Goal: Information Seeking & Learning: Learn about a topic

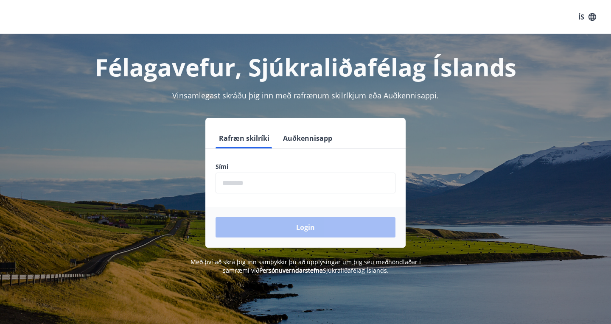
click at [249, 186] on input "phone" at bounding box center [306, 183] width 180 height 21
type input "********"
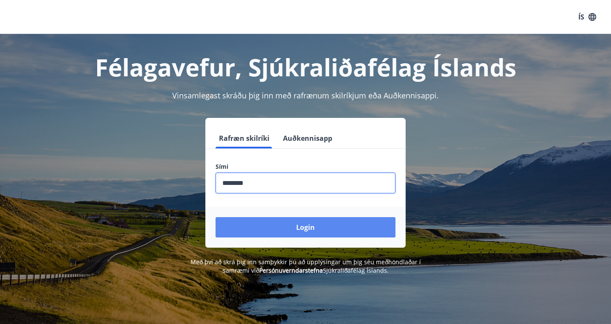
click at [307, 227] on button "Login" at bounding box center [306, 227] width 180 height 20
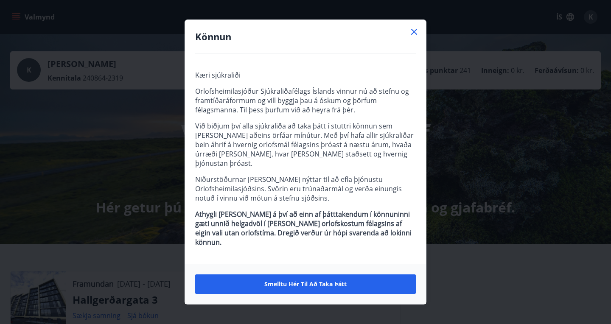
click at [416, 35] on icon at bounding box center [414, 32] width 6 height 6
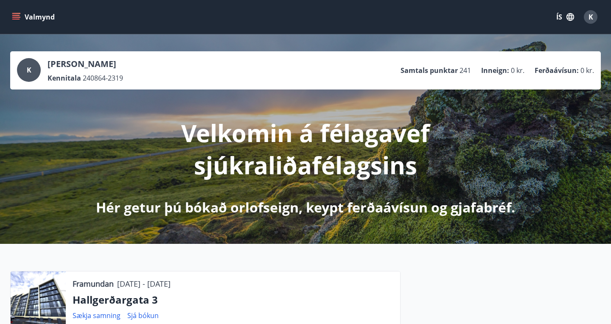
click at [18, 15] on icon "menu" at bounding box center [16, 15] width 8 height 1
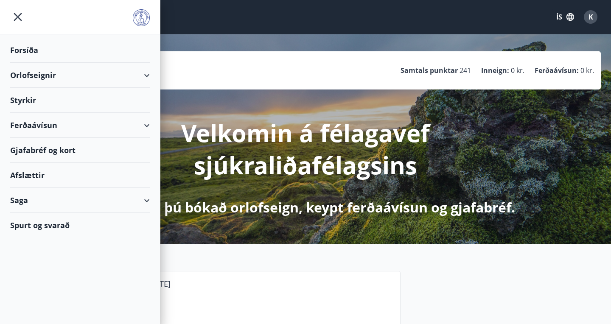
click at [39, 125] on div "Ferðaávísun" at bounding box center [80, 125] width 140 height 25
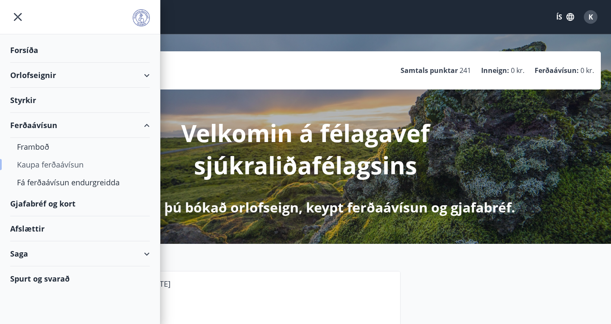
click at [80, 164] on div "Kaupa ferðaávísun" at bounding box center [80, 165] width 126 height 18
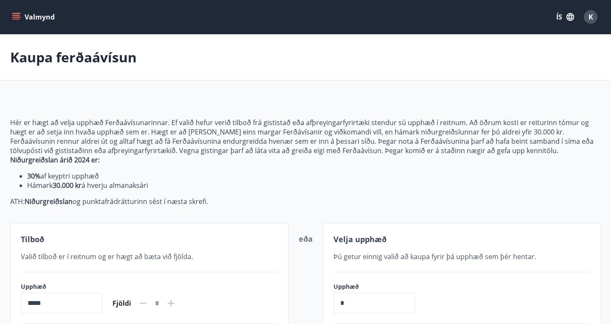
click at [19, 13] on icon "menu" at bounding box center [16, 17] width 8 height 8
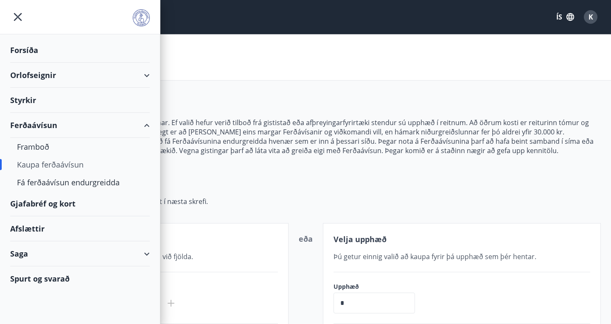
click at [59, 205] on div "Gjafabréf og kort" at bounding box center [80, 203] width 140 height 25
click at [31, 225] on div "Afslættir" at bounding box center [80, 229] width 140 height 25
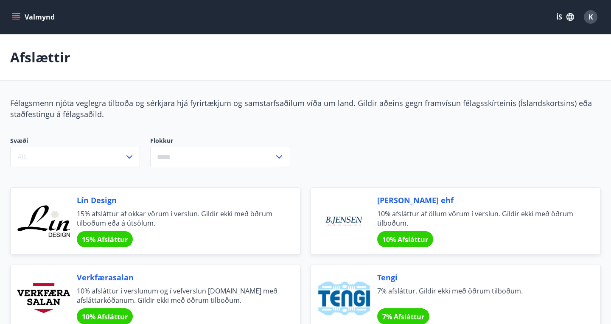
click at [14, 17] on icon "menu" at bounding box center [16, 17] width 8 height 8
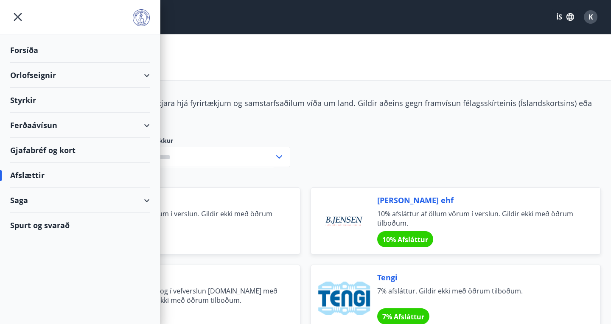
click at [26, 174] on div "Afslættir" at bounding box center [80, 175] width 140 height 25
click at [17, 14] on icon "menu" at bounding box center [17, 16] width 15 height 15
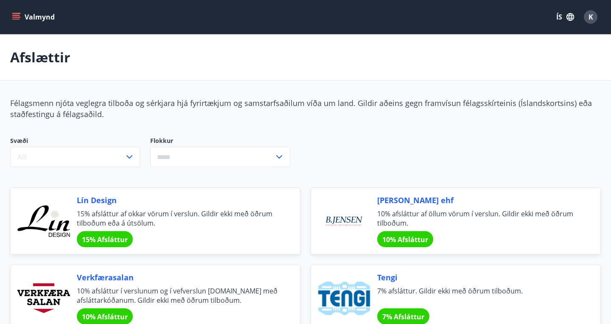
click at [15, 15] on icon "menu" at bounding box center [16, 15] width 8 height 1
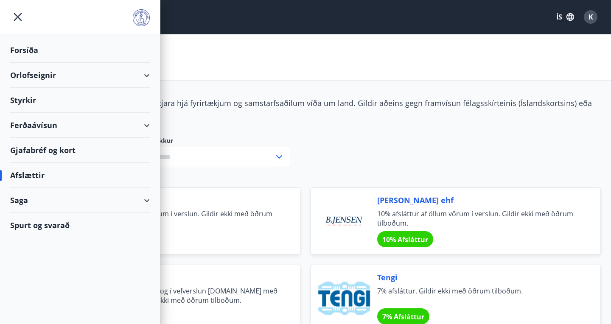
click at [26, 48] on div "Forsíða" at bounding box center [80, 50] width 140 height 25
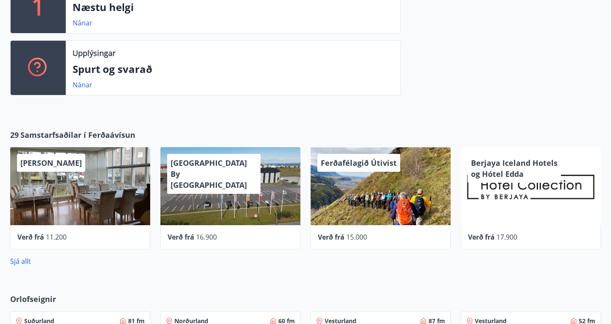
scroll to position [354, 0]
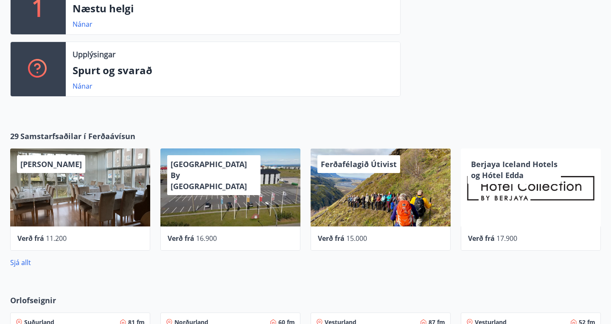
click at [27, 138] on span "Samstarfsaðilar í Ferðaávísun" at bounding box center [77, 136] width 115 height 11
click at [15, 138] on span "29" at bounding box center [14, 136] width 8 height 11
click at [51, 137] on span "Samstarfsaðilar í Ferðaávísun" at bounding box center [77, 136] width 115 height 11
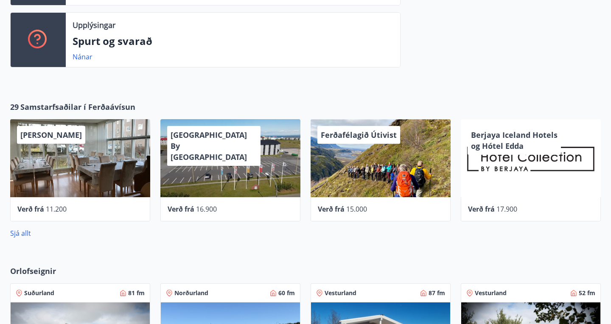
scroll to position [397, 0]
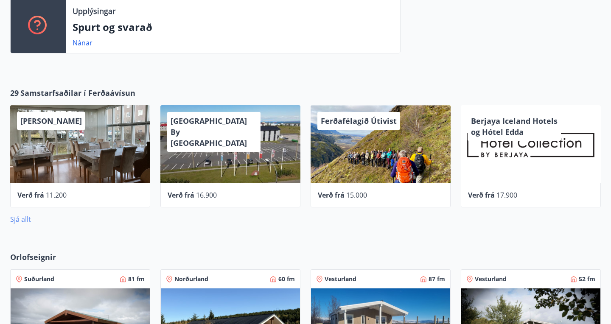
click at [20, 220] on link "Sjá allt" at bounding box center [20, 219] width 21 height 9
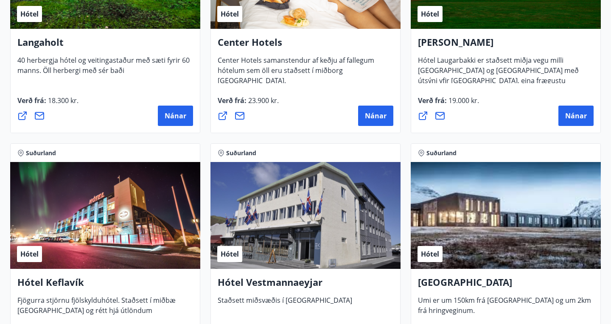
scroll to position [1942, 0]
